Goal: Task Accomplishment & Management: Manage account settings

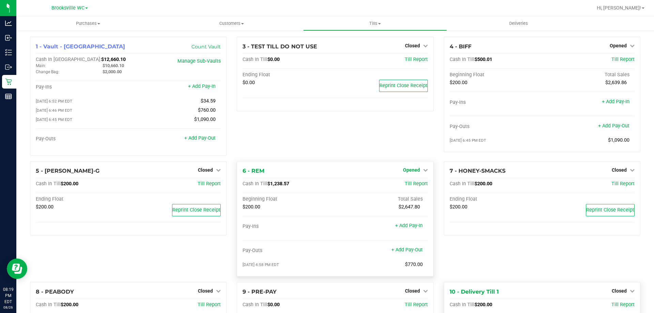
click at [411, 173] on span "Opened" at bounding box center [411, 169] width 17 height 5
click at [424, 186] on div "Close Till" at bounding box center [412, 184] width 50 height 9
click at [407, 183] on link "Close Till" at bounding box center [412, 183] width 18 height 5
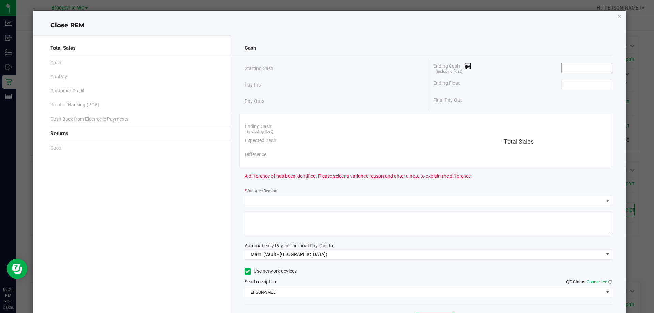
click at [571, 66] on input at bounding box center [586, 68] width 50 height 10
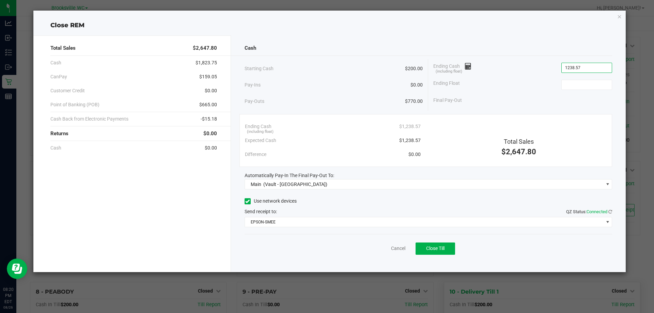
type input "$1,238.57"
type input "$200.00"
click at [431, 250] on span "Close Till" at bounding box center [435, 247] width 18 height 5
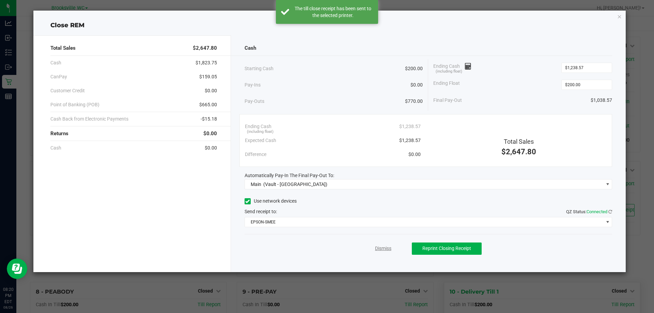
click at [379, 247] on link "Dismiss" at bounding box center [383, 248] width 16 height 7
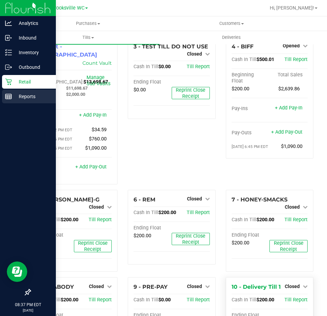
click at [21, 97] on p "Reports" at bounding box center [32, 96] width 41 height 8
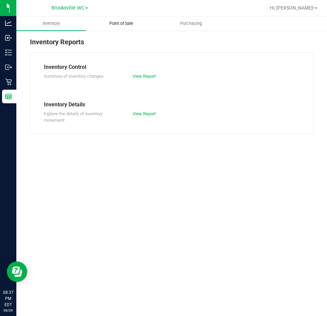
click at [125, 22] on span "Point of Sale" at bounding box center [121, 23] width 42 height 6
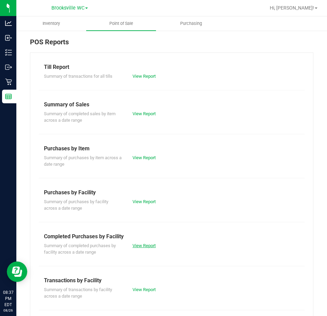
click at [135, 245] on link "View Report" at bounding box center [143, 245] width 23 height 5
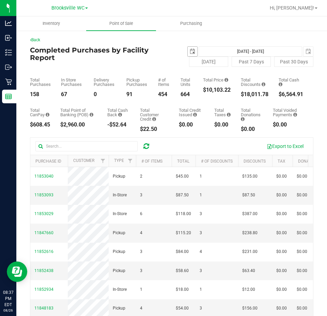
click at [190, 49] on span "select" at bounding box center [192, 51] width 5 height 5
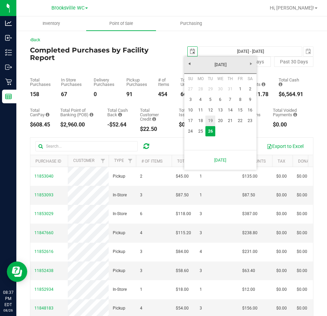
click at [213, 118] on link "19" at bounding box center [210, 120] width 10 height 11
type input "2025-08-19"
type input "Aug 19, 2025 - Aug 26, 2025"
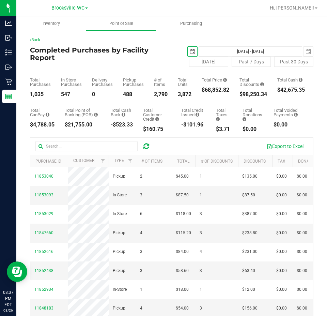
click at [190, 50] on span "select" at bounding box center [192, 51] width 5 height 5
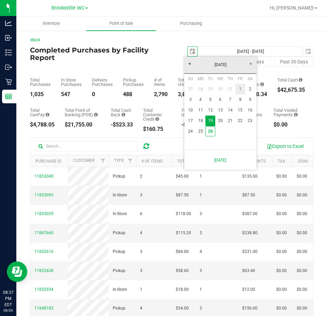
click at [238, 87] on link "1" at bounding box center [240, 89] width 10 height 11
type input "[DATE]"
type input "[DATE] - [DATE]"
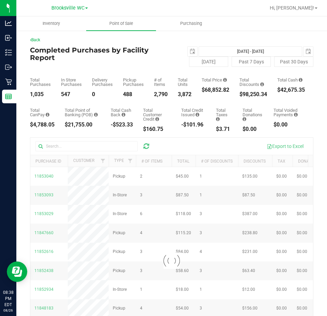
click at [169, 62] on div "Today Past 7 Days Past 30 Days" at bounding box center [242, 62] width 152 height 10
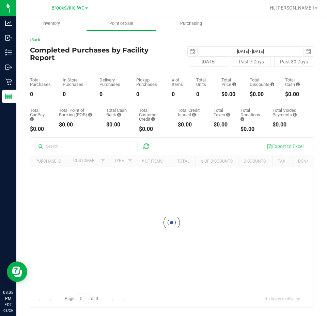
click at [270, 38] on div "Back" at bounding box center [171, 40] width 283 height 6
click at [190, 51] on span "select" at bounding box center [192, 51] width 5 height 5
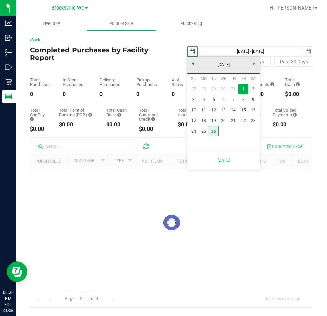
click at [210, 130] on link "26" at bounding box center [214, 131] width 10 height 11
type input "[DATE]"
type input "[DATE] - [DATE]"
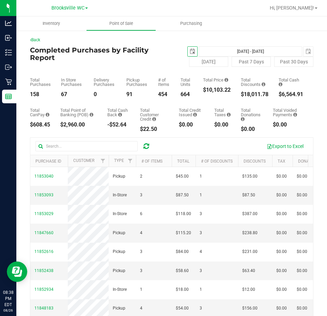
click at [191, 51] on span "select" at bounding box center [192, 51] width 5 height 5
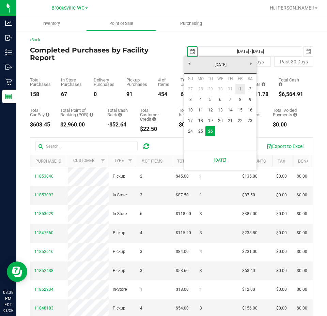
click at [237, 93] on link "1" at bounding box center [240, 89] width 10 height 11
type input "[DATE]"
type input "[DATE] - [DATE]"
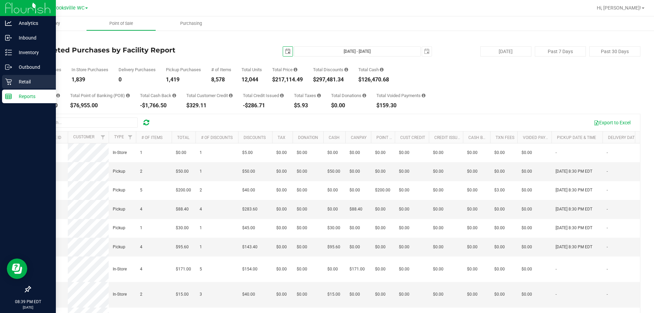
click at [13, 82] on p "Retail" at bounding box center [32, 82] width 41 height 8
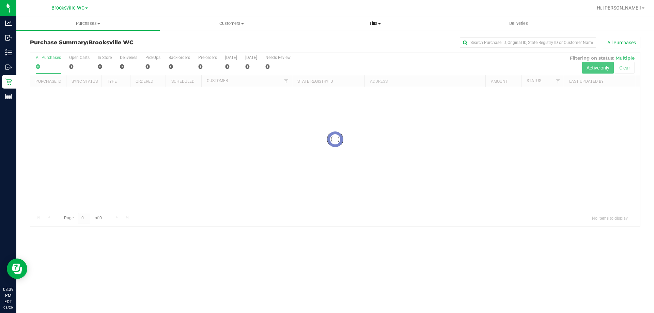
click at [326, 23] on span "Tills" at bounding box center [374, 23] width 143 height 6
click at [326, 40] on li "Manage tills" at bounding box center [374, 41] width 143 height 8
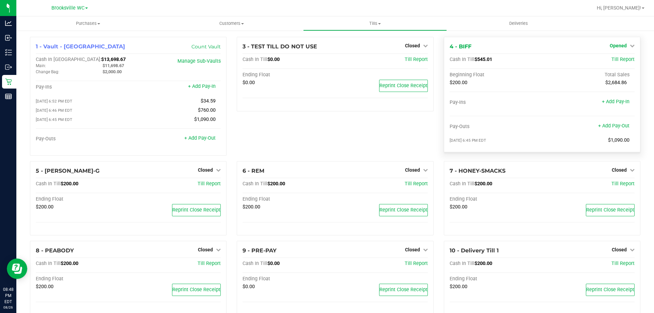
click at [616, 45] on span "Opened" at bounding box center [617, 45] width 17 height 5
click at [613, 58] on link "Close Till" at bounding box center [618, 59] width 18 height 5
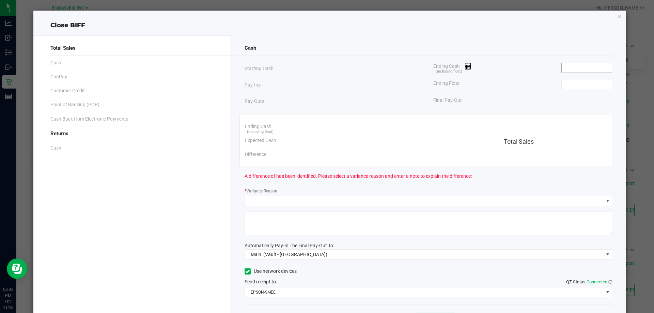
click at [569, 69] on input at bounding box center [586, 68] width 50 height 10
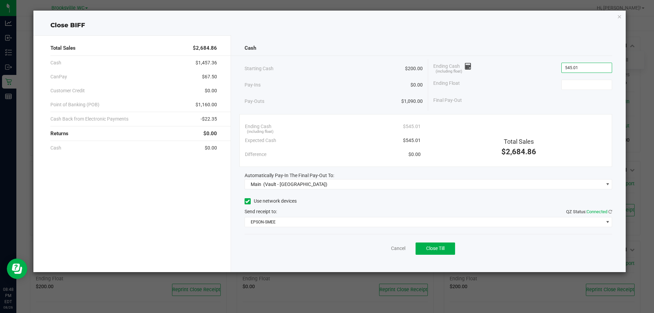
type input "$545.01"
type input "$200.00"
click at [436, 252] on button "Close Till" at bounding box center [434, 248] width 39 height 12
click at [387, 246] on link "Dismiss" at bounding box center [383, 248] width 16 height 7
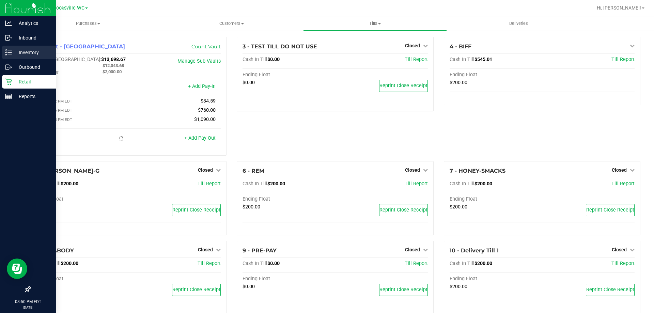
click at [26, 55] on p "Inventory" at bounding box center [32, 52] width 41 height 8
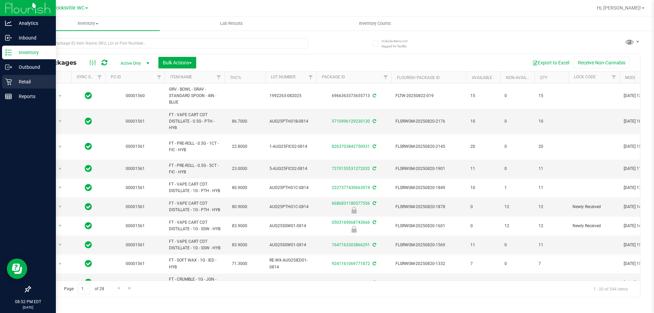
click at [25, 79] on p "Retail" at bounding box center [32, 82] width 41 height 8
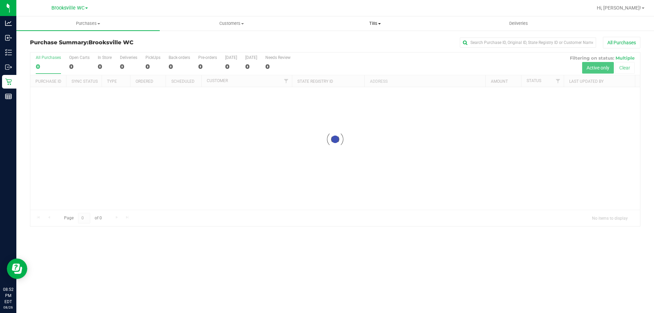
click at [372, 22] on span "Tills" at bounding box center [374, 23] width 143 height 6
click at [359, 41] on li "Manage tills" at bounding box center [374, 41] width 143 height 8
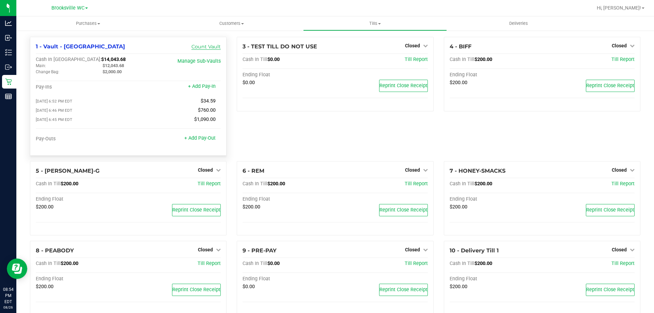
click at [210, 47] on link "Count Vault" at bounding box center [205, 47] width 29 height 6
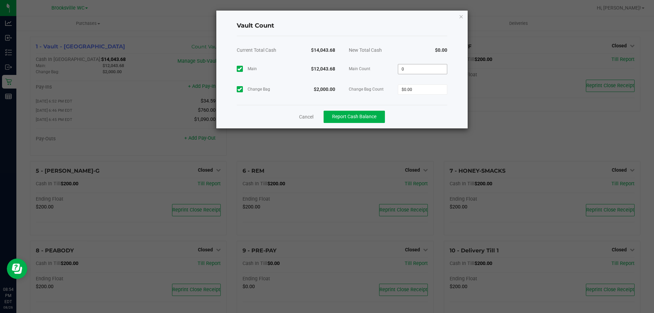
click at [422, 69] on input "0" at bounding box center [422, 69] width 49 height 10
type input "$12,043.68"
type input "$2,000.00"
click at [412, 111] on div "Cancel Report Cash Balance" at bounding box center [342, 116] width 210 height 23
click at [354, 119] on span "Report Cash Balance" at bounding box center [354, 116] width 44 height 5
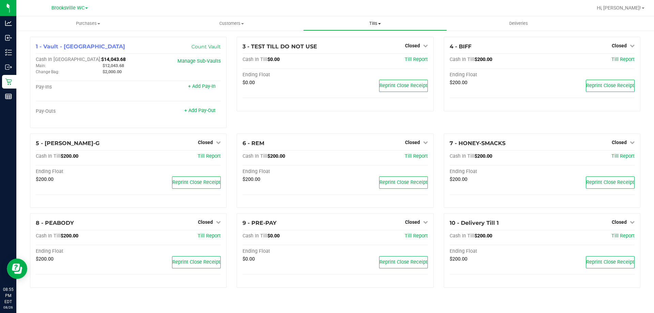
click at [374, 26] on span "Tills" at bounding box center [374, 23] width 143 height 6
click at [372, 41] on li "Manage tills" at bounding box center [374, 41] width 143 height 8
click at [372, 22] on span "Tills" at bounding box center [374, 23] width 143 height 6
click at [372, 50] on li "Reconcile e-payments" at bounding box center [374, 49] width 143 height 8
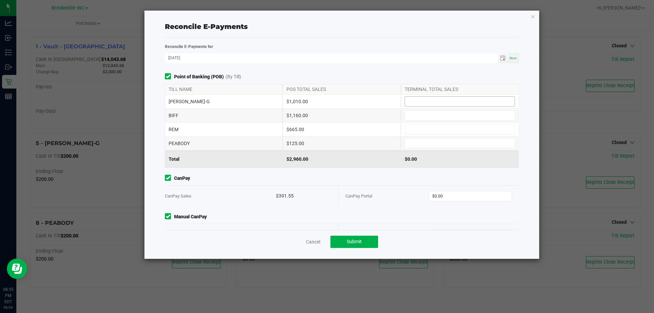
click at [476, 98] on input at bounding box center [460, 102] width 110 height 10
type input "$1,010.00"
type input "$1,160.00"
type input "$665.00"
type input "$125.00"
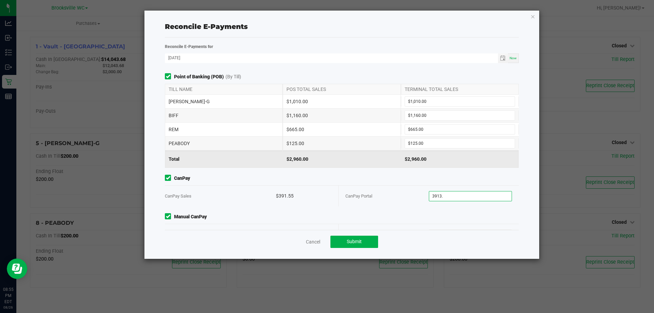
click at [475, 195] on input "3913." at bounding box center [470, 196] width 83 height 10
type input "$391.55"
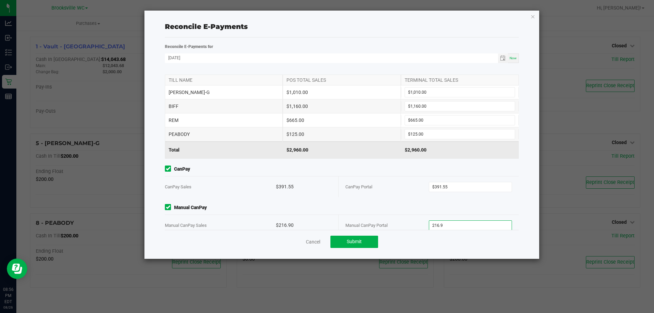
type input "$216.90"
click at [447, 238] on div "Cancel Submit" at bounding box center [342, 241] width 354 height 23
click at [370, 236] on button "Submit" at bounding box center [354, 242] width 48 height 12
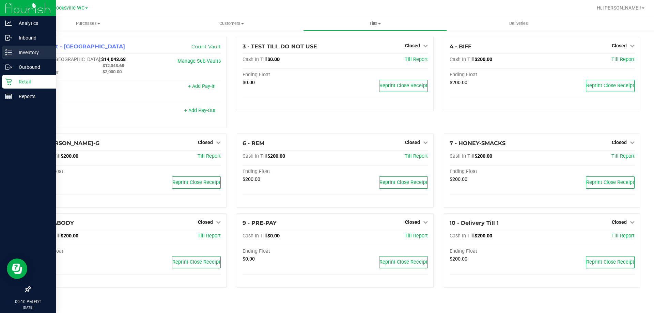
click at [6, 54] on icon at bounding box center [8, 52] width 7 height 7
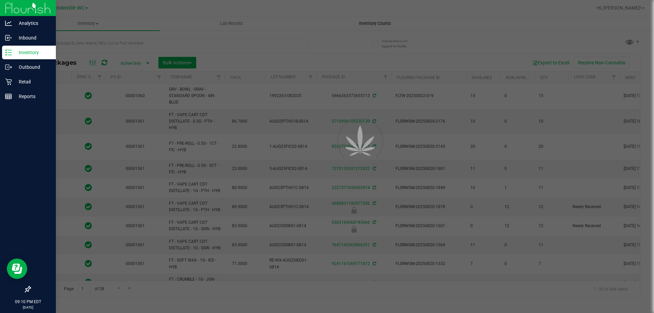
click at [367, 23] on div at bounding box center [327, 156] width 654 height 313
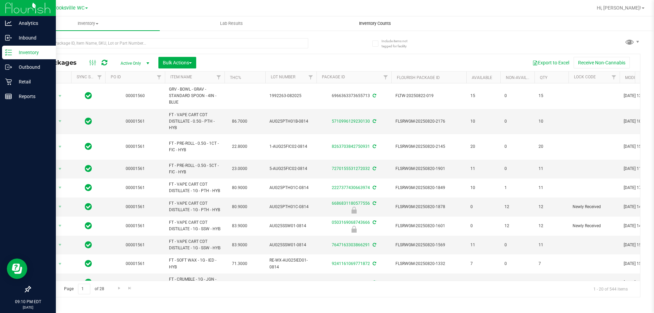
click at [368, 23] on span "Inventory Counts" at bounding box center [375, 23] width 50 height 6
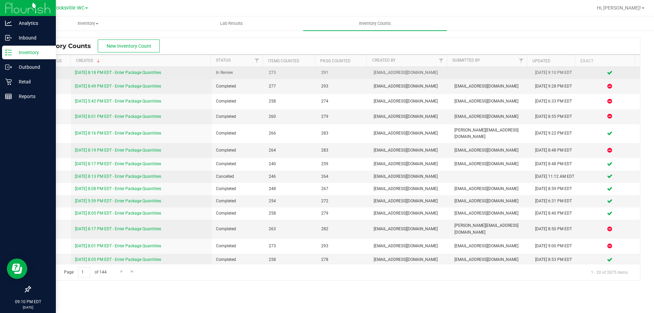
click at [113, 74] on link "8/26/25 8:18 PM EDT - Enter Package Quantities" at bounding box center [118, 72] width 86 height 5
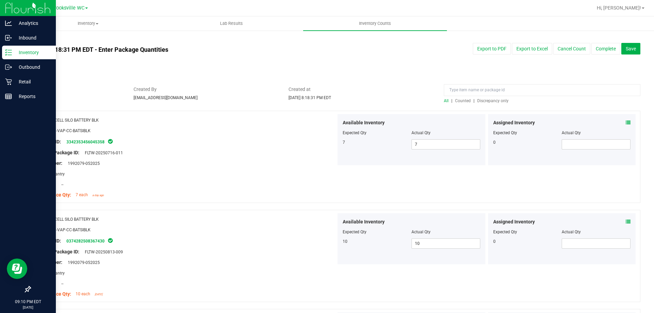
click at [487, 101] on span "Discrepancy only" at bounding box center [492, 100] width 31 height 5
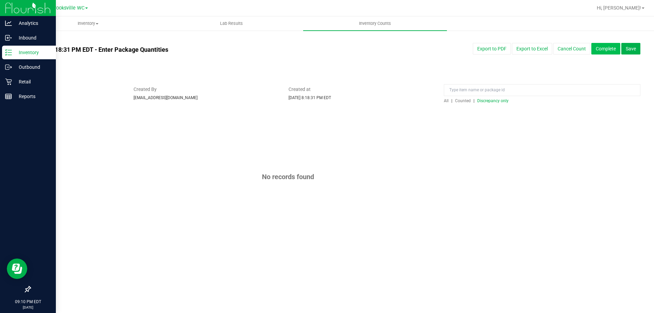
click at [608, 49] on button "Complete" at bounding box center [605, 49] width 29 height 12
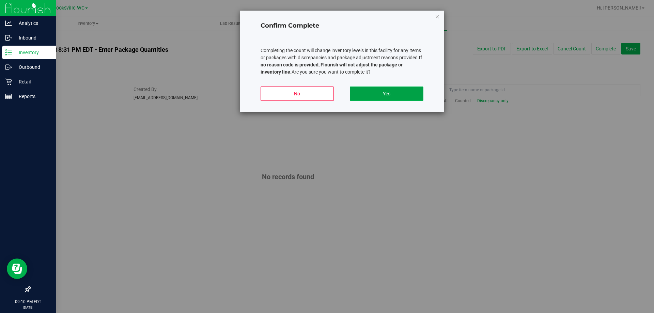
click at [387, 97] on button "Yes" at bounding box center [386, 93] width 73 height 14
